Goal: Task Accomplishment & Management: Use online tool/utility

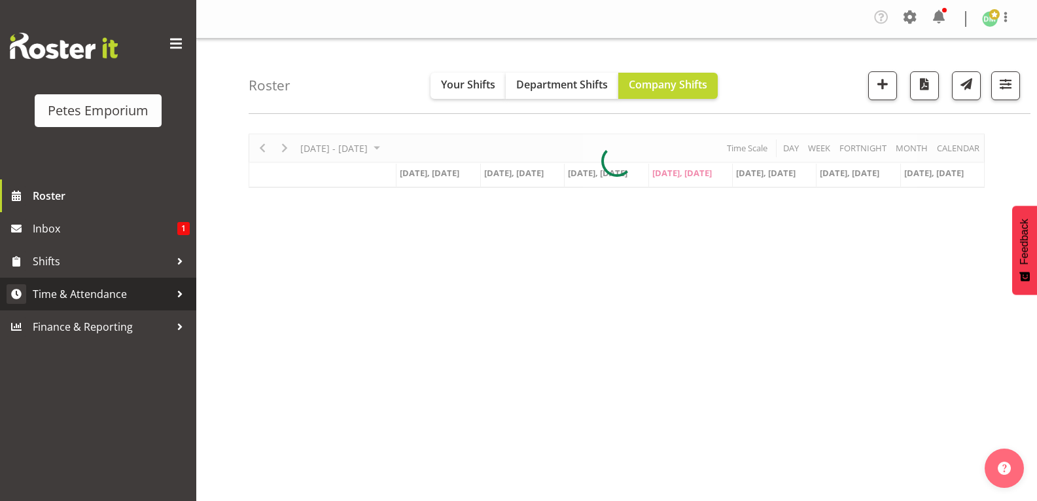
click at [119, 301] on span "Time & Attendance" at bounding box center [101, 294] width 137 height 20
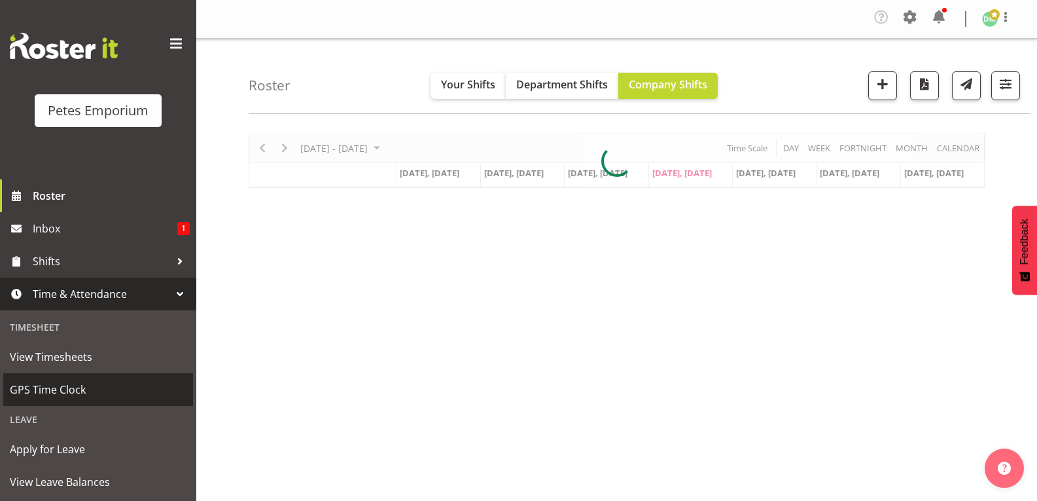
click at [90, 389] on span "GPS Time Clock" at bounding box center [98, 390] width 177 height 20
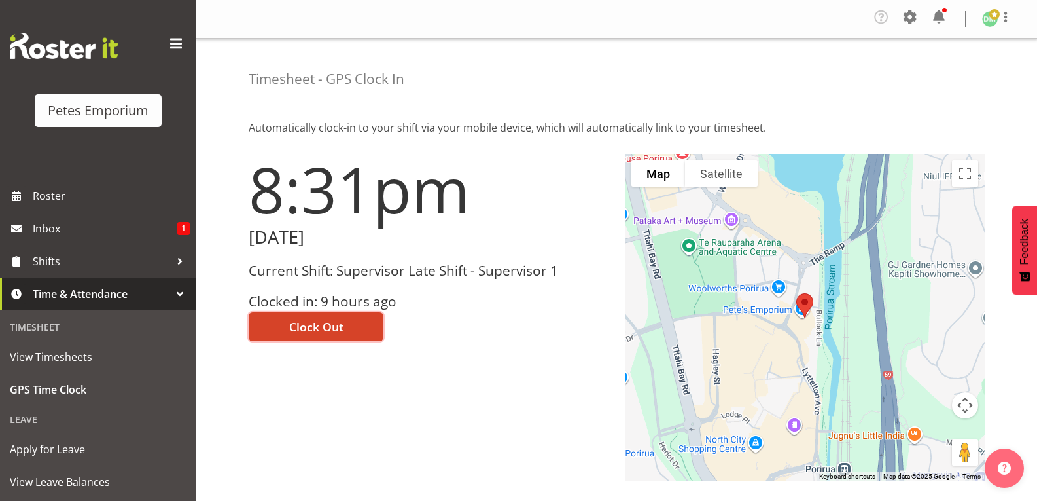
click at [334, 322] on span "Clock Out" at bounding box center [316, 326] width 54 height 17
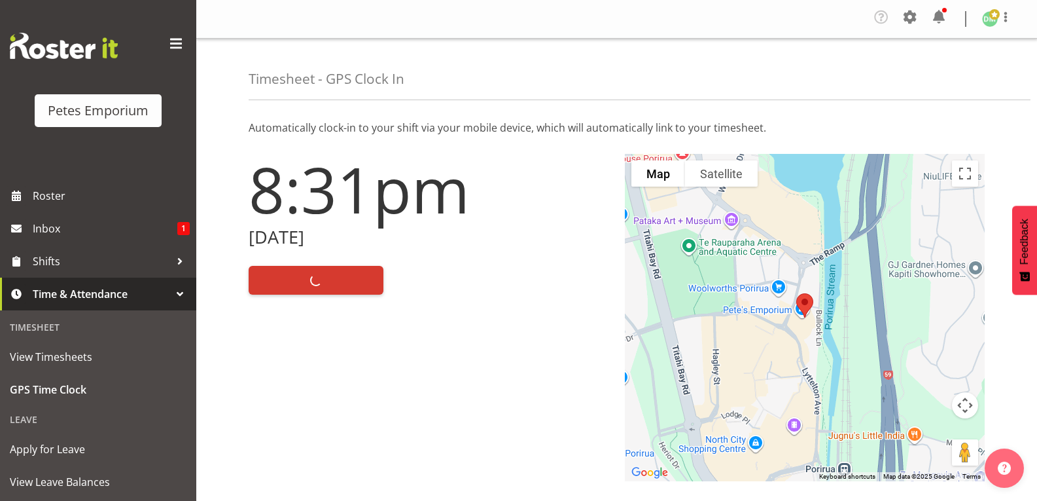
click at [986, 26] on img at bounding box center [990, 19] width 16 height 16
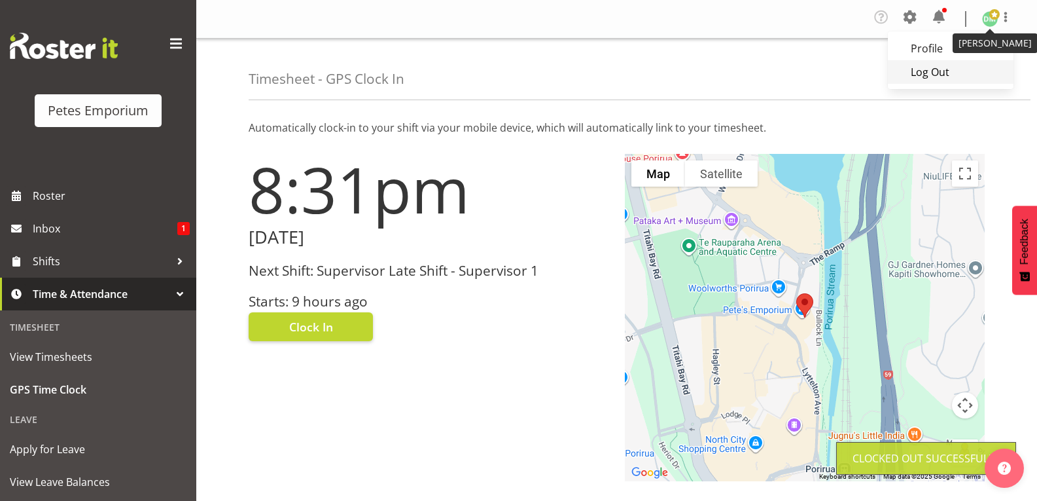
click at [936, 79] on link "Log Out" at bounding box center [951, 72] width 126 height 24
